Goal: Find contact information: Find contact information

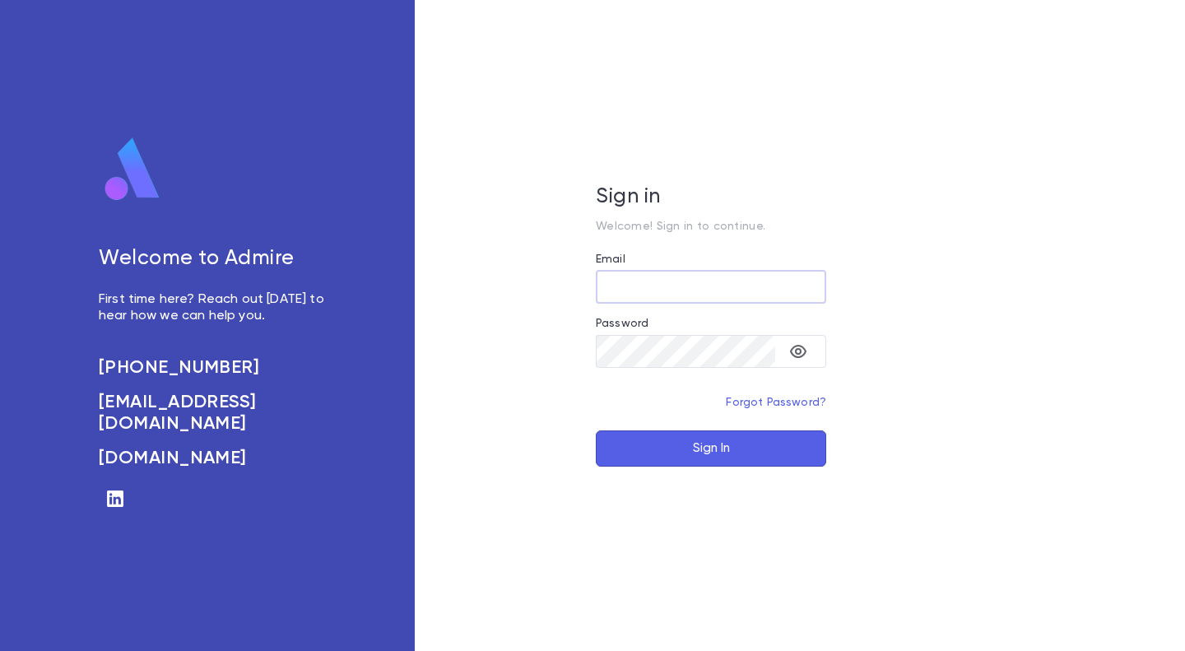
type input "**********"
click at [712, 454] on button "Sign In" at bounding box center [711, 448] width 230 height 36
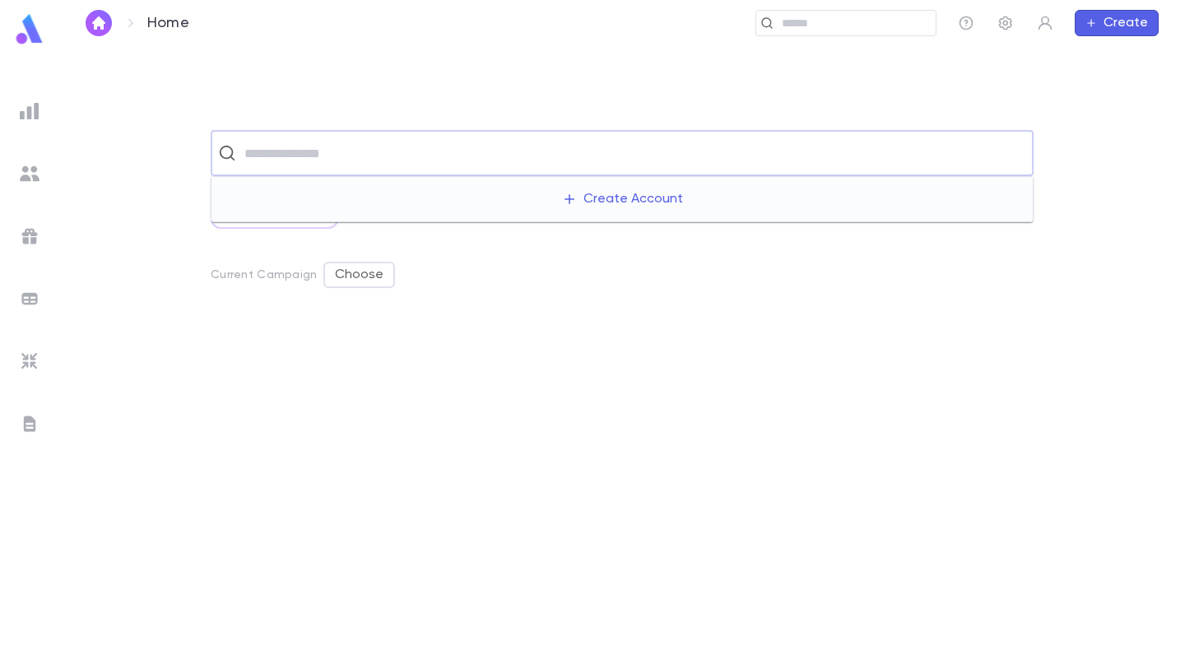
click at [346, 156] on input "text" at bounding box center [633, 152] width 787 height 31
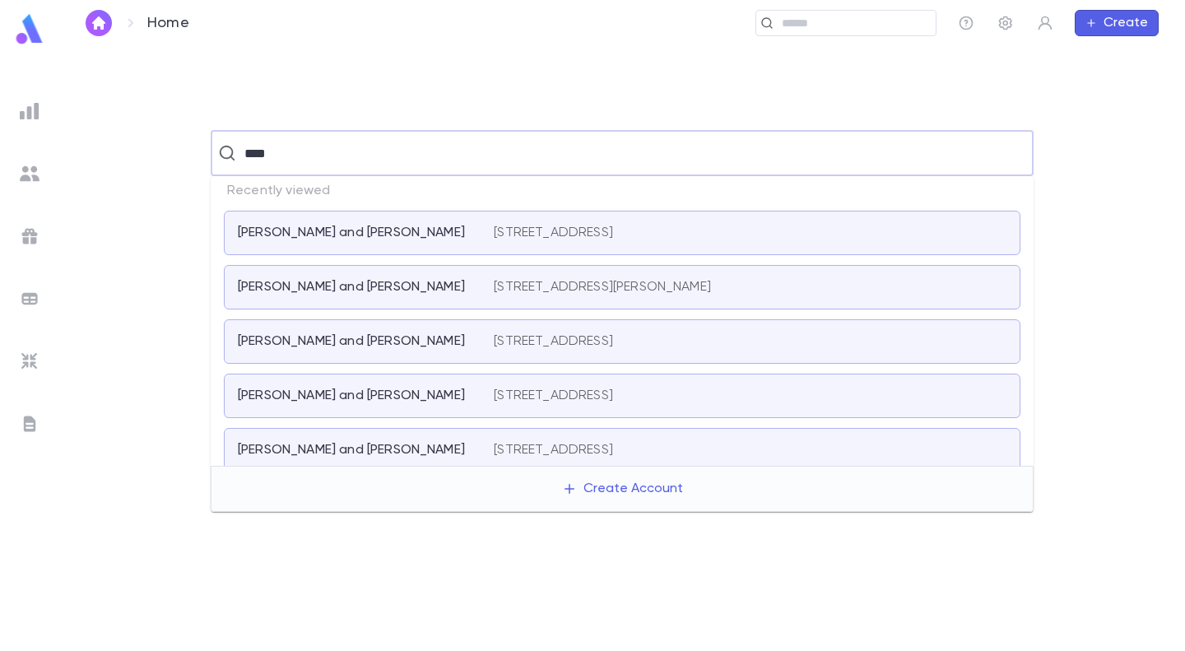
type input "*****"
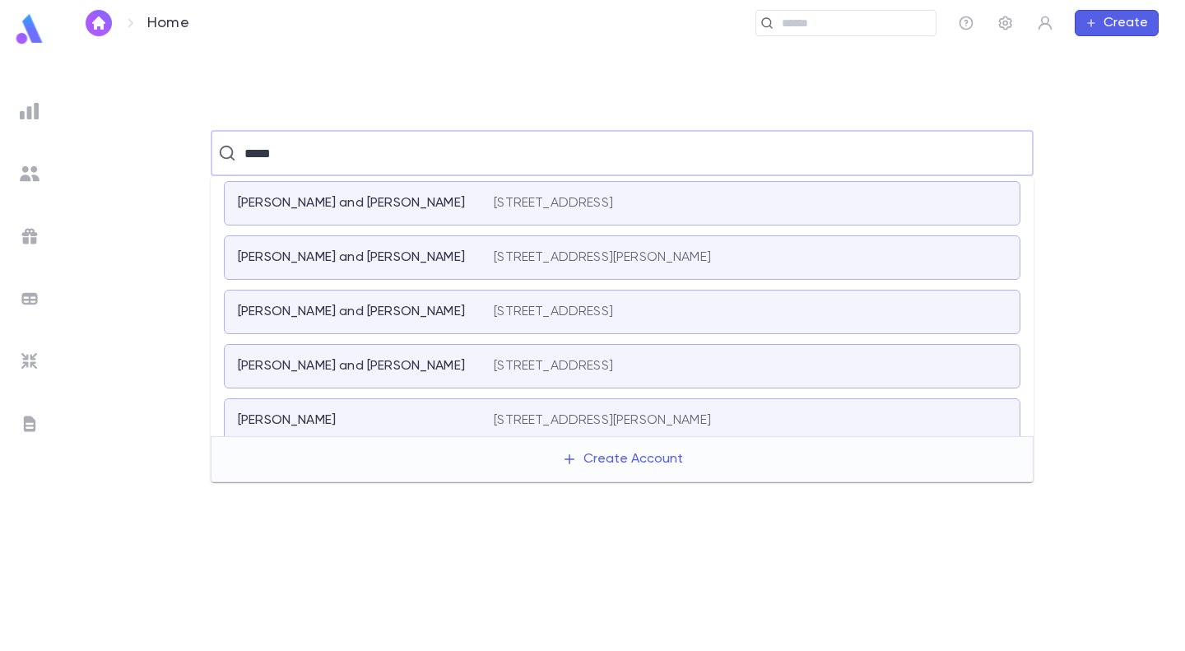
click at [335, 198] on p "[PERSON_NAME] and [PERSON_NAME]" at bounding box center [351, 203] width 227 height 16
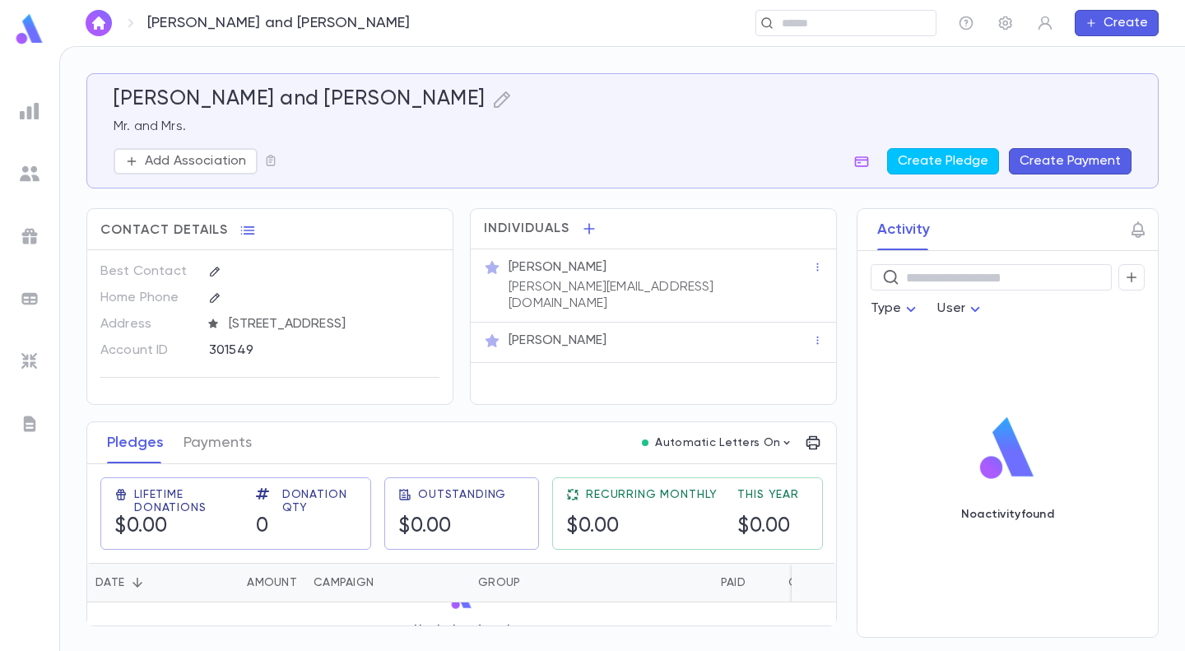
click at [701, 287] on p "[PERSON_NAME][EMAIL_ADDRESS][DOMAIN_NAME]" at bounding box center [661, 295] width 304 height 33
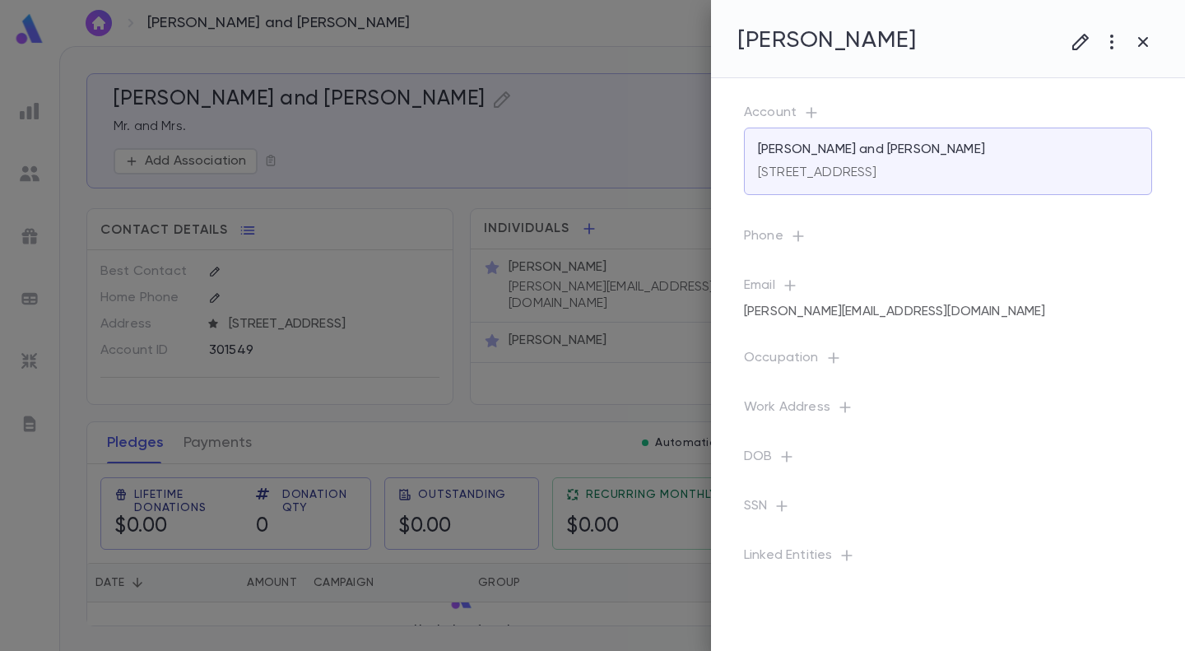
drag, startPoint x: 903, startPoint y: 309, endPoint x: 887, endPoint y: 347, distance: 41.7
click at [887, 347] on div "Occupation" at bounding box center [935, 347] width 435 height 49
click at [976, 310] on div "[PERSON_NAME][EMAIL_ADDRESS][DOMAIN_NAME]" at bounding box center [893, 312] width 321 height 30
drag, startPoint x: 975, startPoint y: 310, endPoint x: 760, endPoint y: 312, distance: 215.7
click at [752, 314] on div "[PERSON_NAME][EMAIL_ADDRESS][DOMAIN_NAME]" at bounding box center [893, 312] width 321 height 30
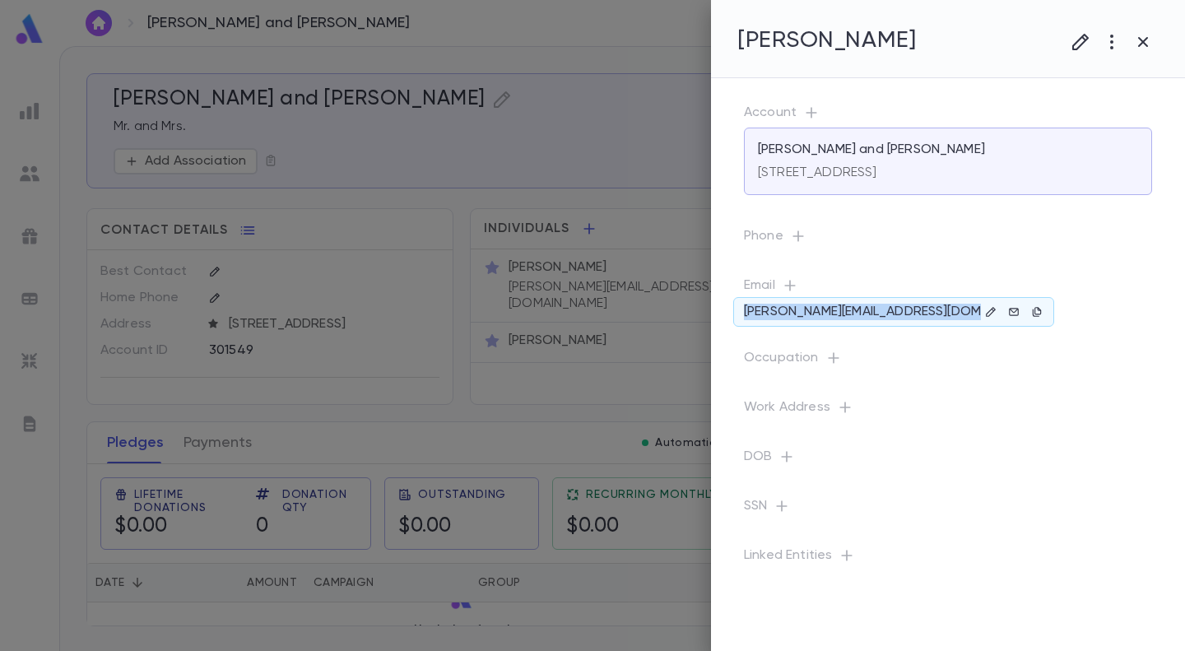
copy div "[PERSON_NAME][EMAIL_ADDRESS][DOMAIN_NAME]"
